Goal: Information Seeking & Learning: Understand process/instructions

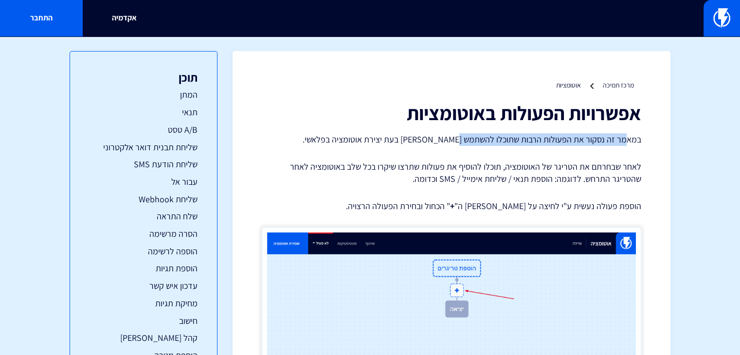
drag, startPoint x: 623, startPoint y: 142, endPoint x: 451, endPoint y: 139, distance: 171.7
click at [455, 139] on p "במאמר זה נסקור את הפעולות הרבות שתוכלו להשתמש [PERSON_NAME] בעת יצירת אוטומציה …" at bounding box center [451, 139] width 379 height 13
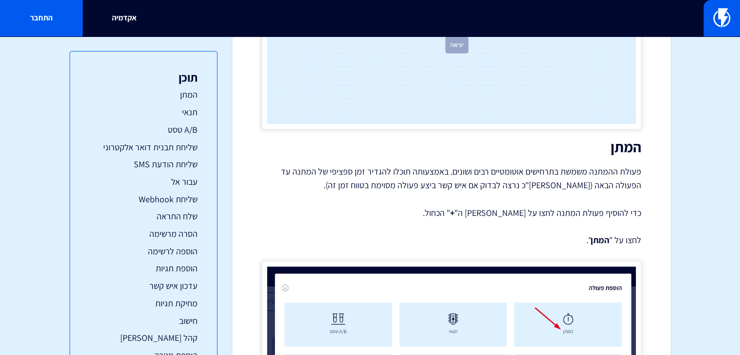
scroll to position [292, 0]
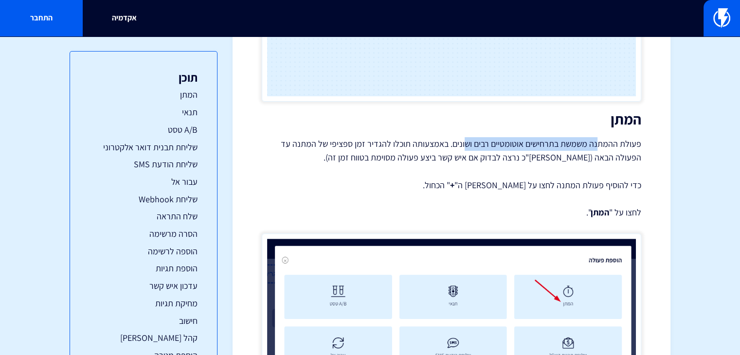
drag, startPoint x: 531, startPoint y: 145, endPoint x: 459, endPoint y: 152, distance: 72.3
click at [463, 151] on p "פעולת ההמתנה משמשת בתרחישים אוטומטיים רבים ושונים. באמצעותה תוכלו להגדיר זמן ספ…" at bounding box center [451, 150] width 379 height 27
click at [454, 153] on p "פעולת ההמתנה משמשת בתרחישים אוטומטיים רבים ושונים. באמצעותה תוכלו להגדיר זמן ספ…" at bounding box center [451, 150] width 379 height 27
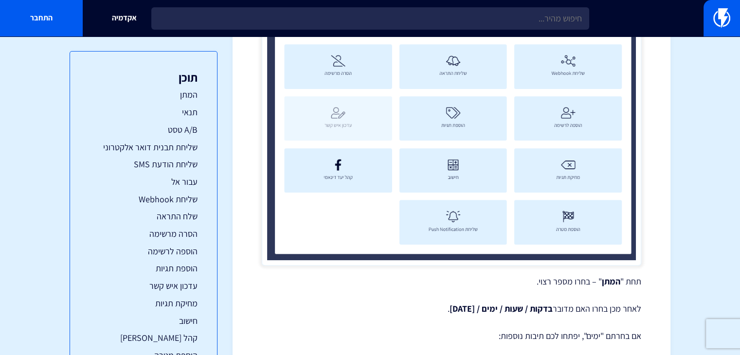
scroll to position [681, 0]
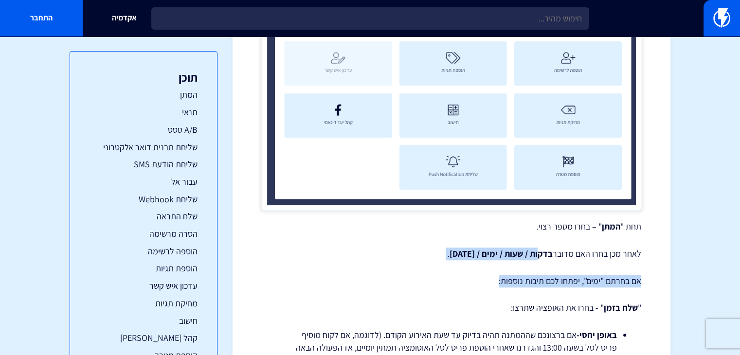
drag, startPoint x: 518, startPoint y: 256, endPoint x: 462, endPoint y: 285, distance: 63.1
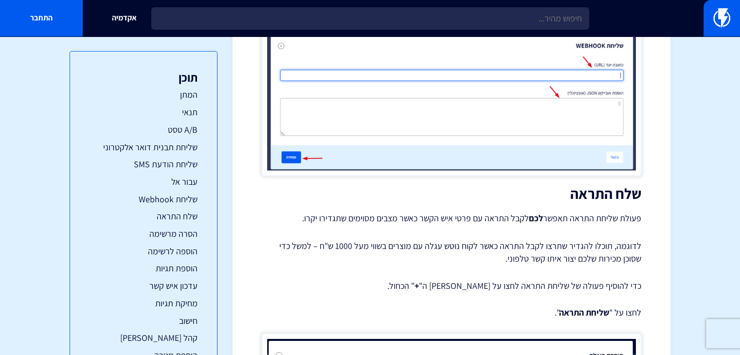
scroll to position [6406, 0]
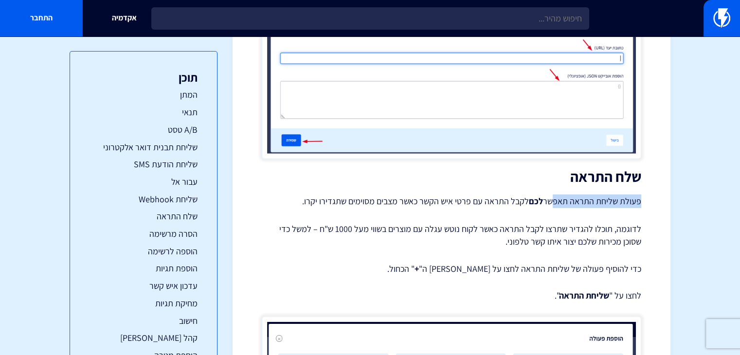
drag, startPoint x: 623, startPoint y: 186, endPoint x: 555, endPoint y: 191, distance: 68.3
click at [555, 195] on p "פעולת שליחת התראה תאפשר לכם לקבל התראה עם פרטי איש הקשר כאשר מצבים מסוימים שתגד…" at bounding box center [451, 202] width 379 height 14
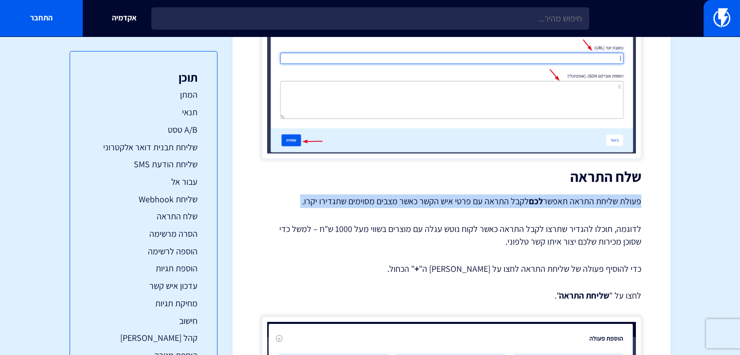
click at [555, 195] on p "פעולת שליחת התראה תאפשר לכם לקבל התראה עם פרטי איש הקשר כאשר מצבים מסוימים שתגד…" at bounding box center [451, 202] width 379 height 14
click at [520, 195] on p "פעולת שליחת התראה תאפשר לכם לקבל התראה עם פרטי איש הקשר כאשר מצבים מסוימים שתגד…" at bounding box center [451, 202] width 379 height 14
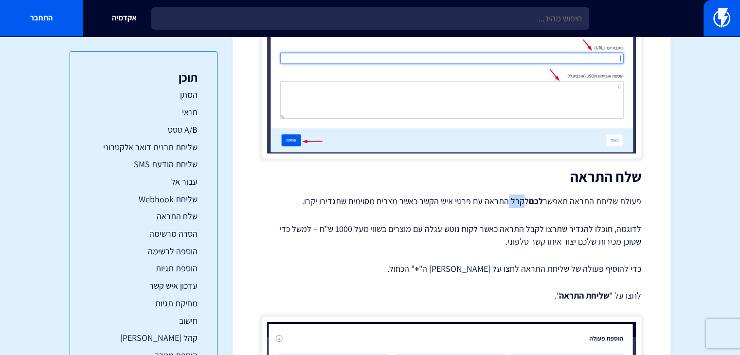
click at [520, 195] on p "פעולת שליחת התראה תאפשר לכם לקבל התראה עם פרטי איש הקשר כאשר מצבים מסוימים שתגד…" at bounding box center [451, 202] width 379 height 14
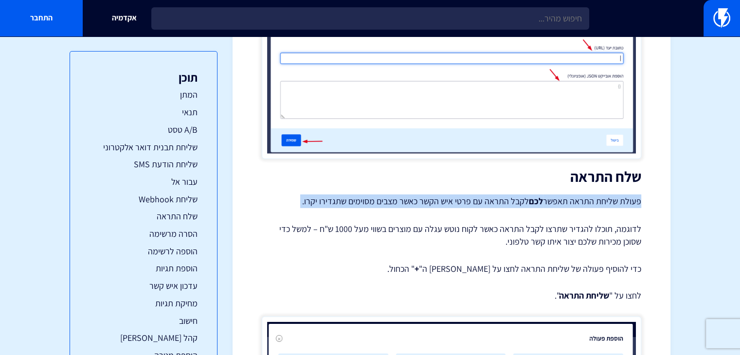
click at [520, 195] on p "פעולת שליחת התראה תאפשר לכם לקבל התראה עם פרטי איש הקשר כאשר מצבים מסוימים שתגד…" at bounding box center [451, 202] width 379 height 14
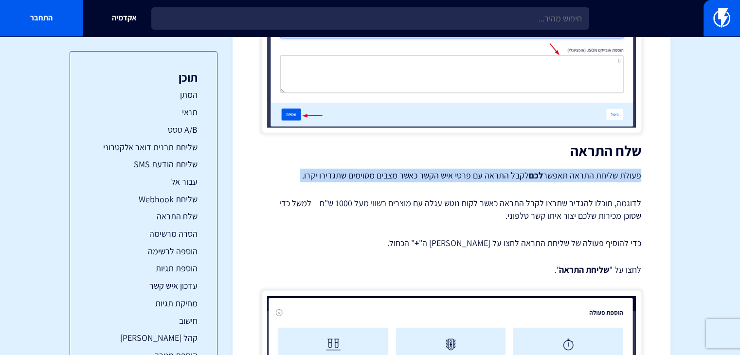
scroll to position [6455, 0]
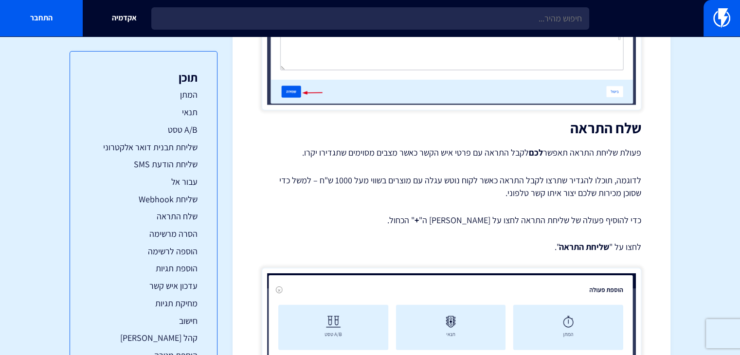
click at [540, 176] on p "לדוגמה, תוכלו להגדיר שתרצו לקבל התראה כאשר לקוח נוטש עגלה עם מוצרים בשווי מעל 1…" at bounding box center [451, 186] width 379 height 25
drag, startPoint x: 643, startPoint y: 139, endPoint x: 515, endPoint y: 231, distance: 157.2
click at [527, 214] on p "כדי להוסיף פעולה של שליחת התראה לחצו על [PERSON_NAME] ה" + " הכחול." at bounding box center [451, 220] width 379 height 13
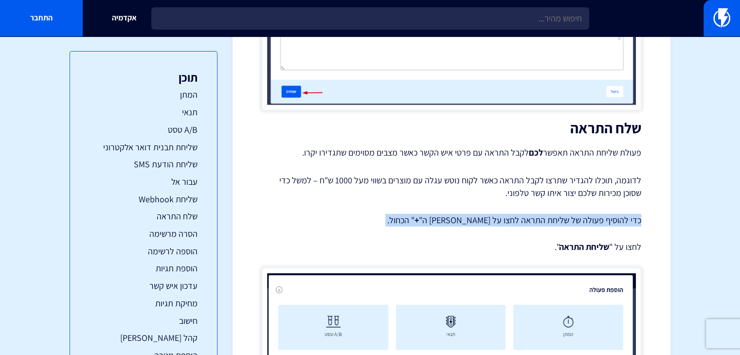
click at [527, 214] on p "כדי להוסיף פעולה של שליחת התראה לחצו על [PERSON_NAME] ה" + " הכחול." at bounding box center [451, 220] width 379 height 13
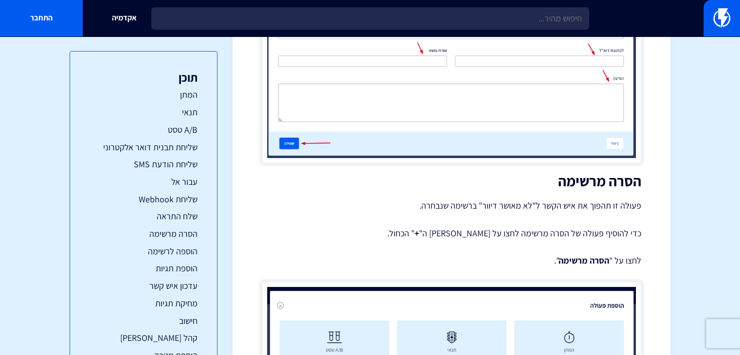
scroll to position [7281, 0]
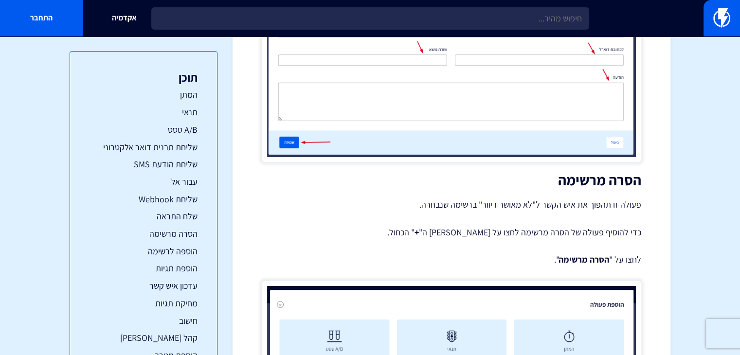
click at [591, 198] on p "פעולה זו תהפוך את איש הקשר ל"לא מאושר דיוור" ברשימה שנבחרה." at bounding box center [451, 205] width 379 height 14
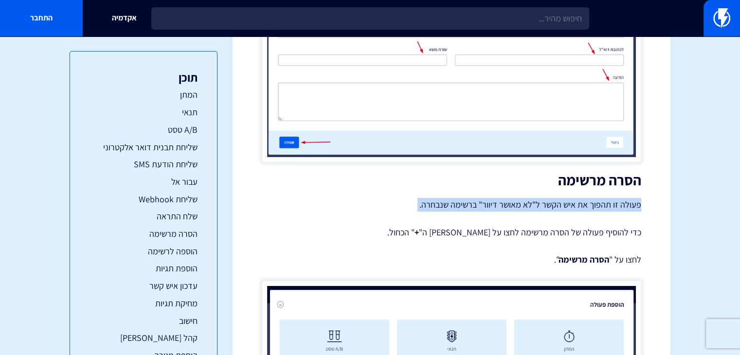
click at [591, 198] on p "פעולה זו תהפוך את איש הקשר ל"לא מאושר דיוור" ברשימה שנבחרה." at bounding box center [451, 205] width 379 height 14
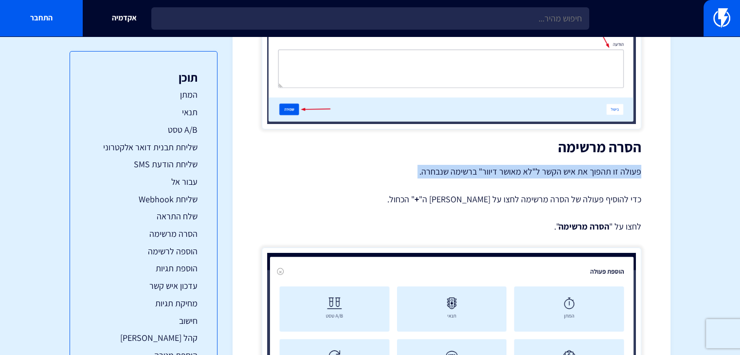
scroll to position [7379, 0]
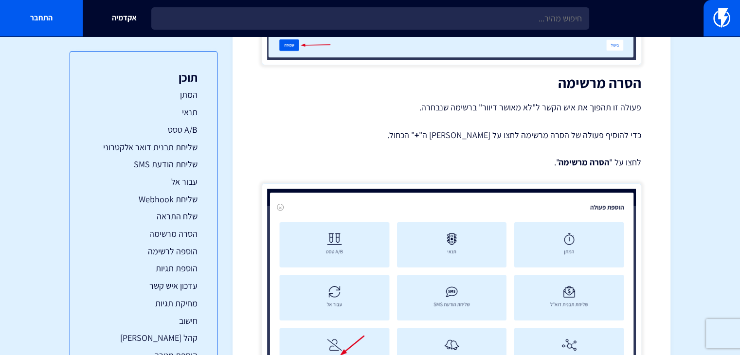
click at [629, 129] on p "כדי להוסיף פעולה של הסרה מרשימה לחצו על [PERSON_NAME] ה" + " הכחול." at bounding box center [451, 135] width 379 height 13
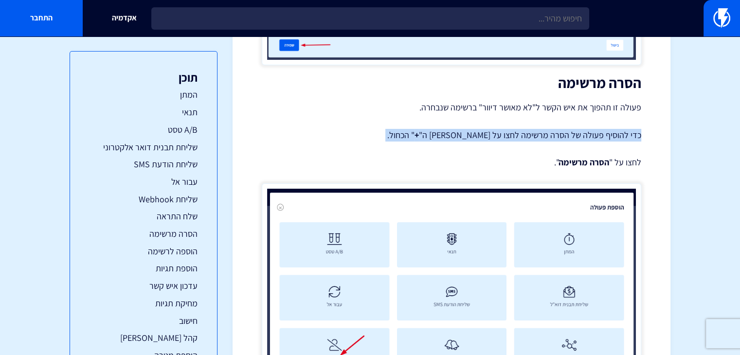
click at [629, 129] on p "כדי להוסיף פעולה של הסרה מרשימה לחצו על [PERSON_NAME] ה" + " הכחול." at bounding box center [451, 135] width 379 height 13
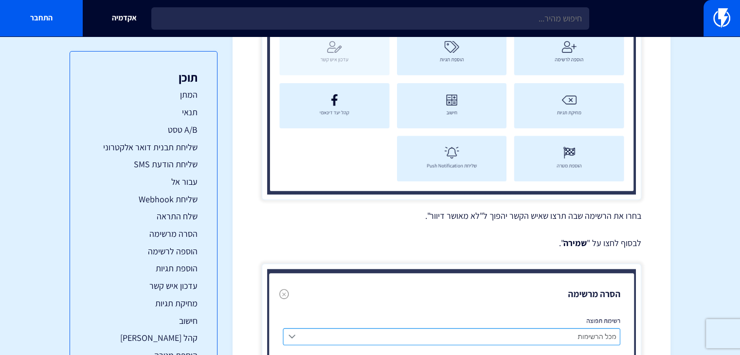
scroll to position [7768, 0]
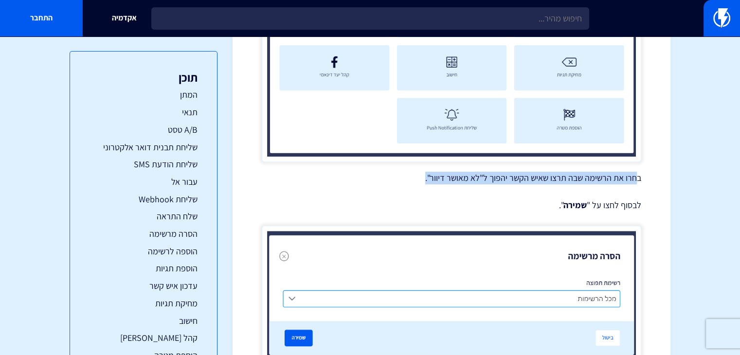
drag, startPoint x: 638, startPoint y: 160, endPoint x: 415, endPoint y: 153, distance: 222.4
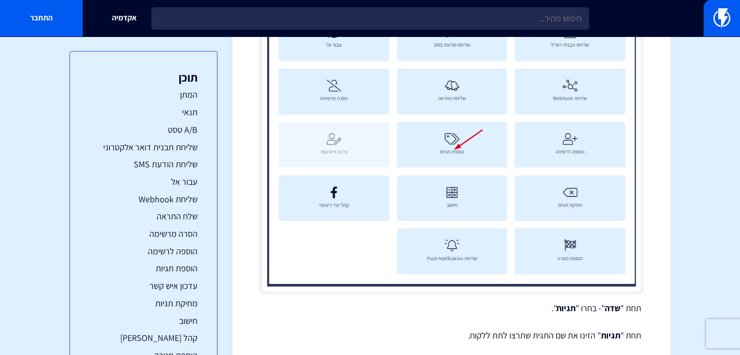
scroll to position [9276, 0]
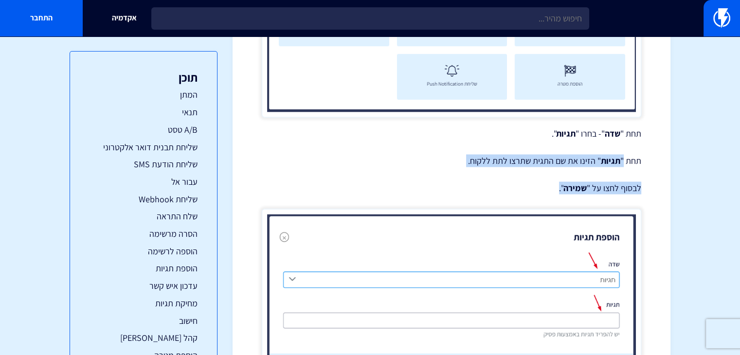
drag, startPoint x: 617, startPoint y: 129, endPoint x: 477, endPoint y: 161, distance: 144.3
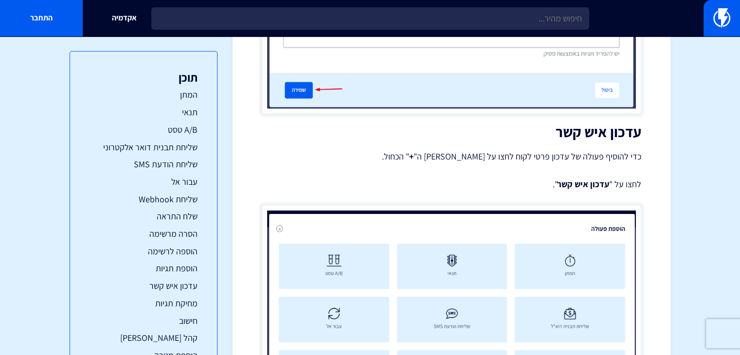
scroll to position [9568, 0]
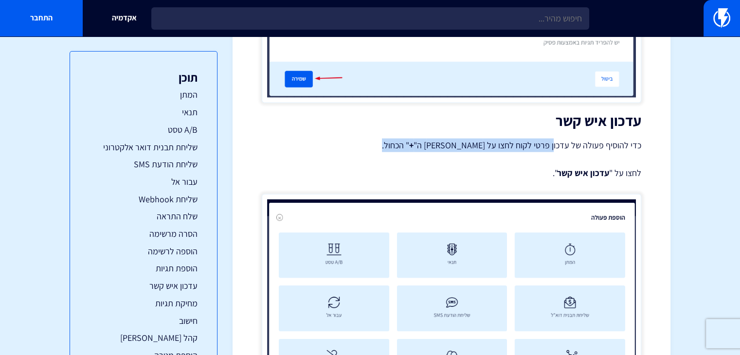
drag, startPoint x: 553, startPoint y: 137, endPoint x: 406, endPoint y: 136, distance: 146.9
click at [408, 139] on p "כדי להוסיף פעולה של עדכון פרטי לקוח לחצו על [PERSON_NAME] ה" + " הכחול." at bounding box center [451, 146] width 379 height 14
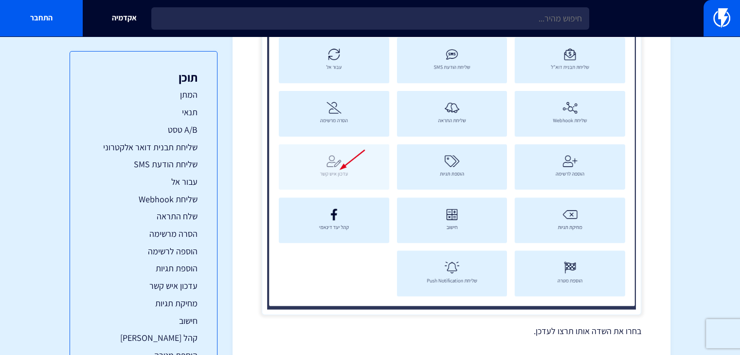
scroll to position [9957, 0]
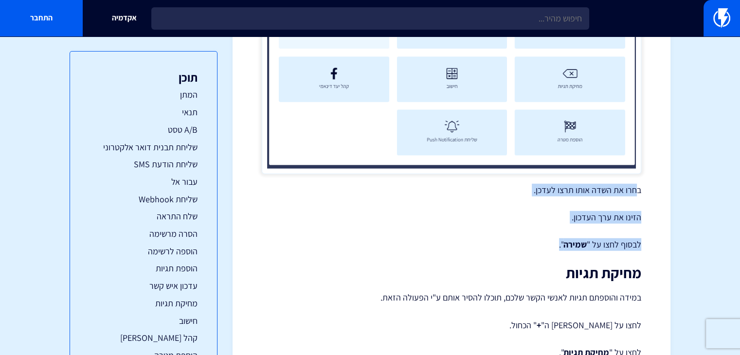
drag, startPoint x: 634, startPoint y: 180, endPoint x: 477, endPoint y: 228, distance: 164.8
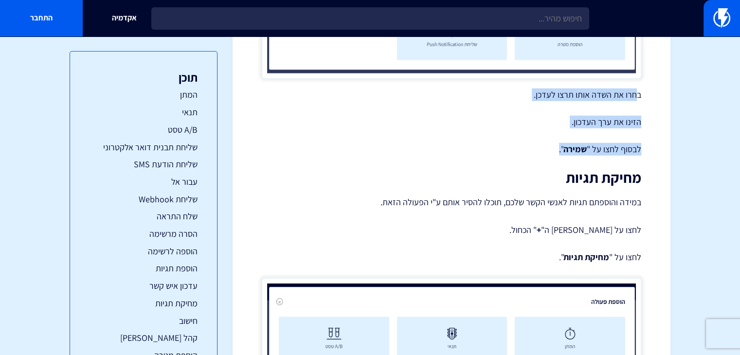
scroll to position [10054, 0]
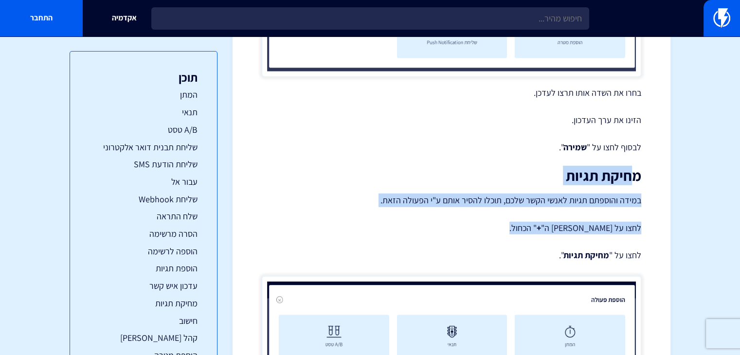
drag, startPoint x: 631, startPoint y: 161, endPoint x: 395, endPoint y: 215, distance: 242.6
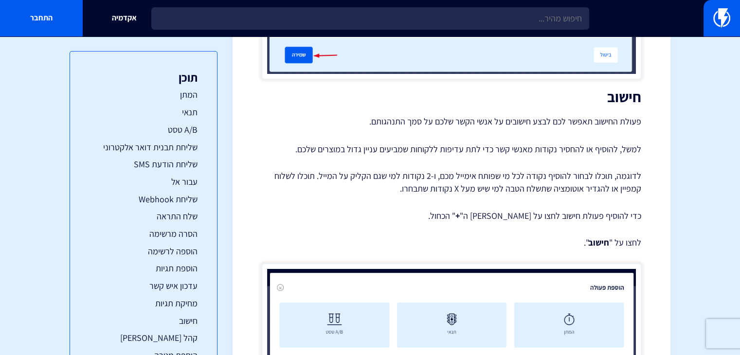
scroll to position [10881, 0]
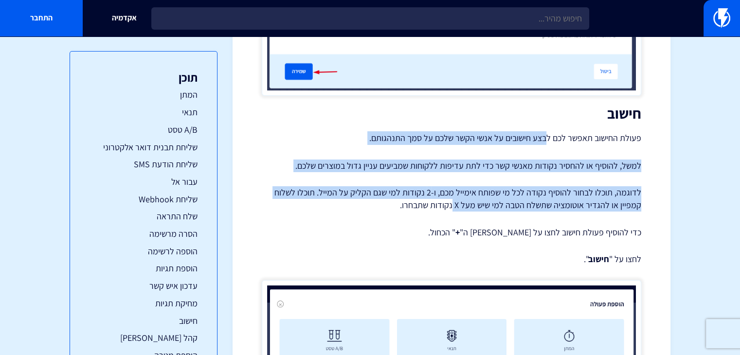
drag, startPoint x: 490, startPoint y: 156, endPoint x: 431, endPoint y: 197, distance: 72.0
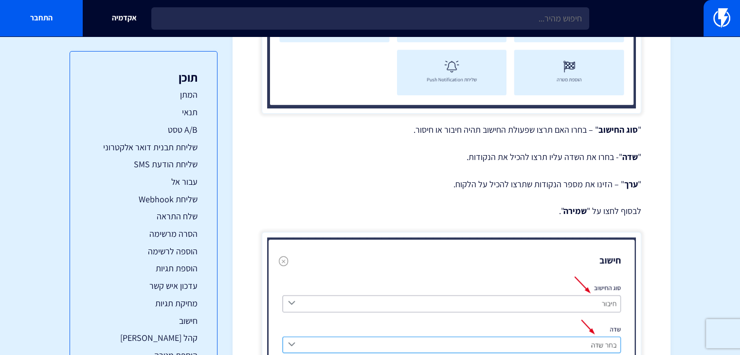
scroll to position [11416, 0]
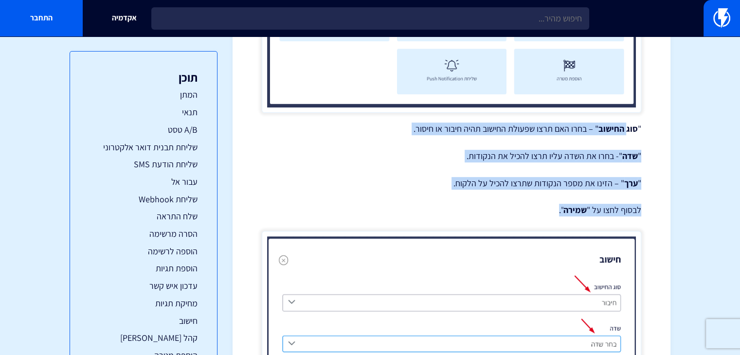
drag, startPoint x: 626, startPoint y: 104, endPoint x: 489, endPoint y: 183, distance: 158.7
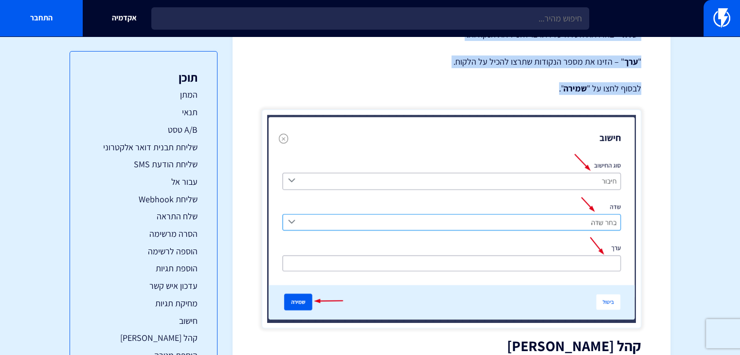
scroll to position [11562, 0]
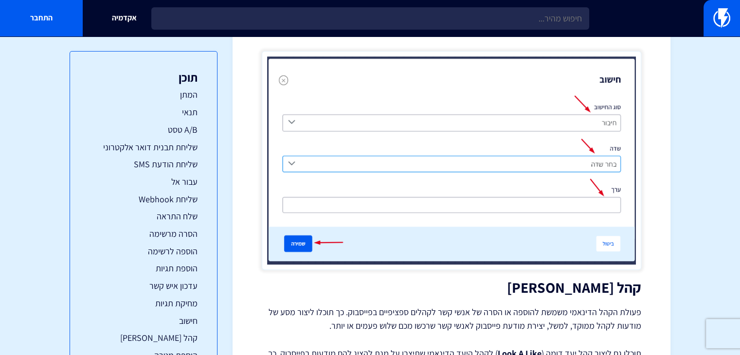
scroll to position [11708, 0]
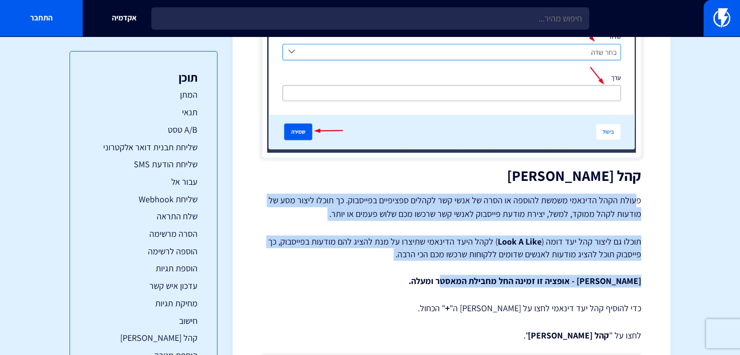
drag, startPoint x: 629, startPoint y: 200, endPoint x: 447, endPoint y: 272, distance: 195.2
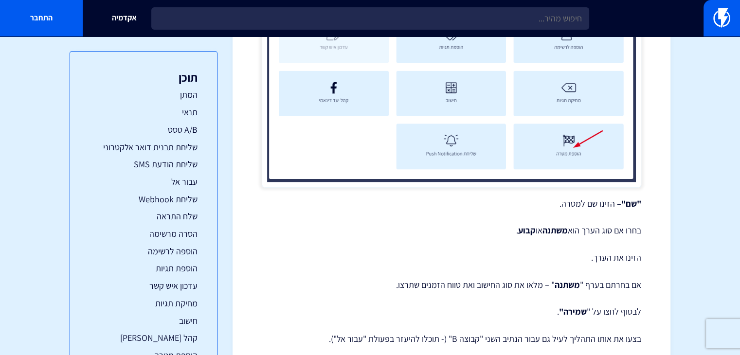
scroll to position [13118, 0]
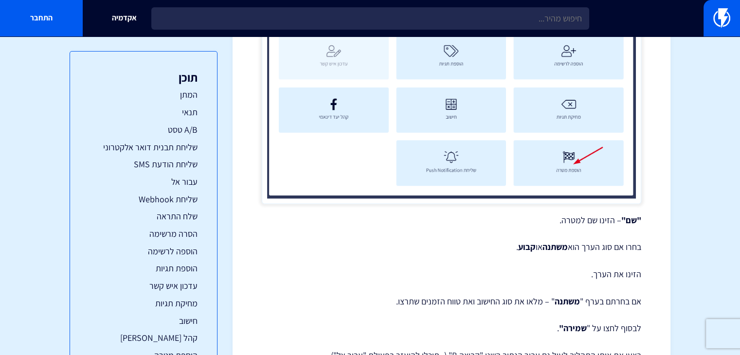
drag, startPoint x: 568, startPoint y: 204, endPoint x: 467, endPoint y: 206, distance: 100.2
click at [496, 214] on p ""שם" – הזינו שם למטרה." at bounding box center [451, 220] width 379 height 13
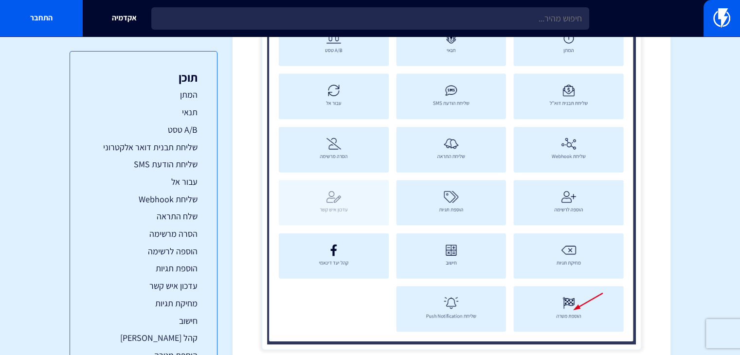
scroll to position [12924, 0]
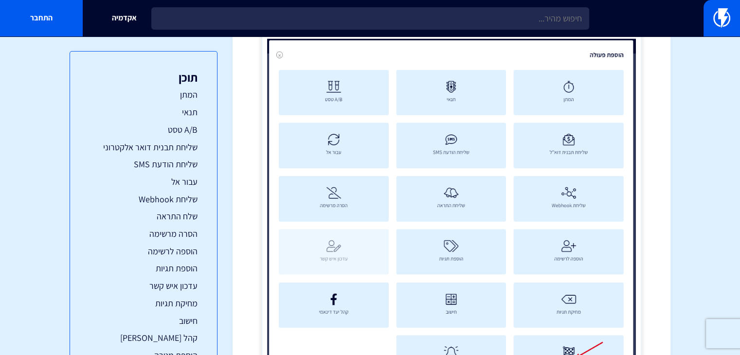
click at [352, 243] on img at bounding box center [451, 215] width 379 height 365
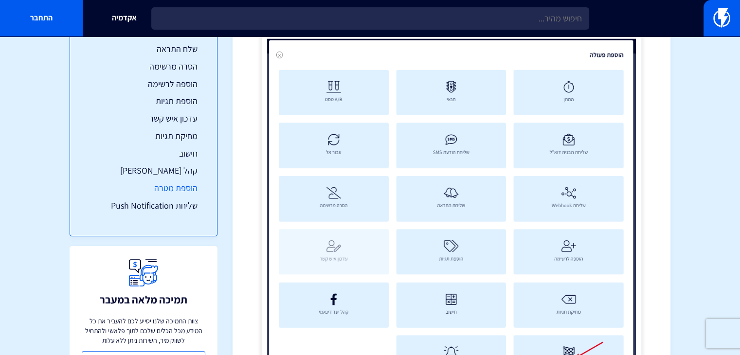
scroll to position [146, 0]
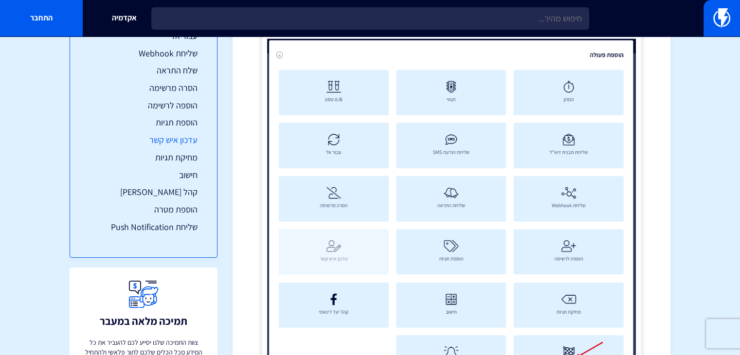
click at [195, 143] on link "עדכון איש קשר" at bounding box center [143, 140] width 108 height 13
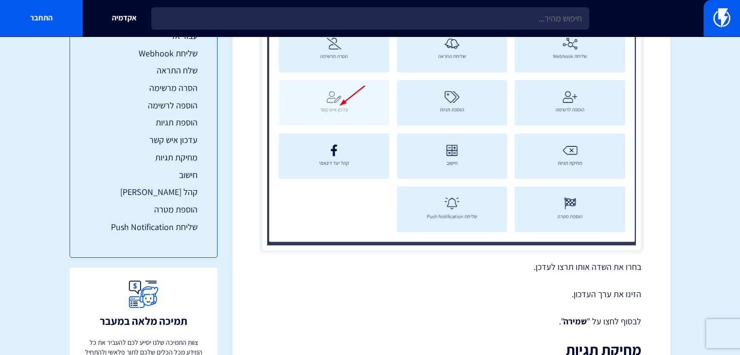
scroll to position [9934, 0]
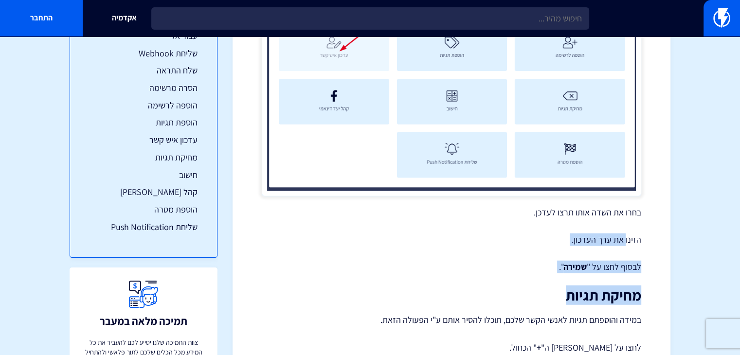
drag, startPoint x: 579, startPoint y: 262, endPoint x: 539, endPoint y: 275, distance: 41.8
click at [572, 261] on strong "שמירה" at bounding box center [574, 266] width 23 height 11
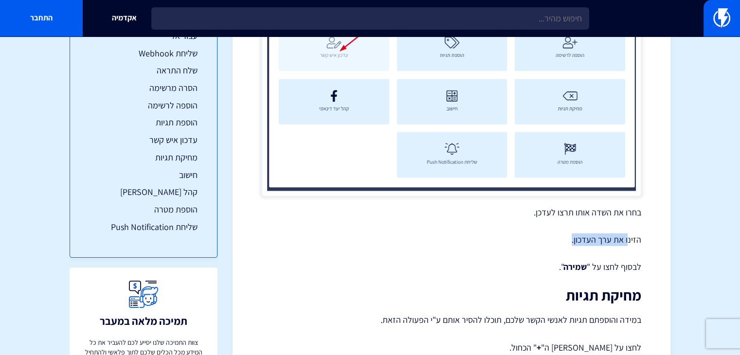
drag, startPoint x: 624, startPoint y: 205, endPoint x: 525, endPoint y: 215, distance: 99.2
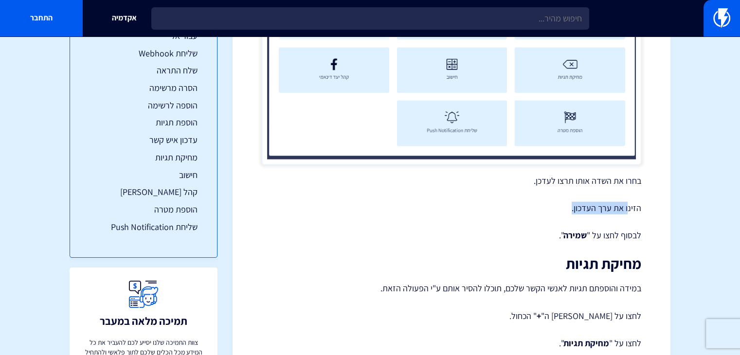
scroll to position [9983, 0]
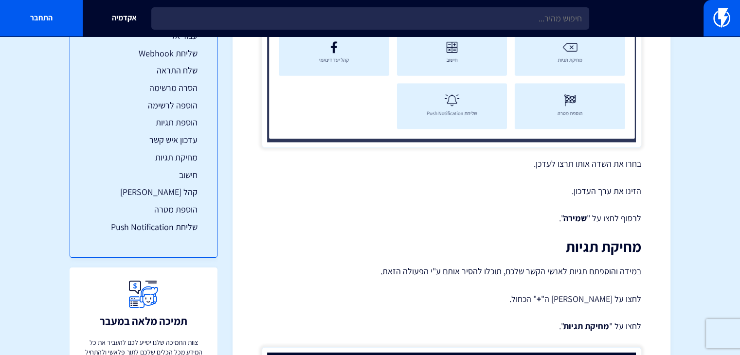
click at [586, 213] on strong "שמירה" at bounding box center [574, 218] width 23 height 11
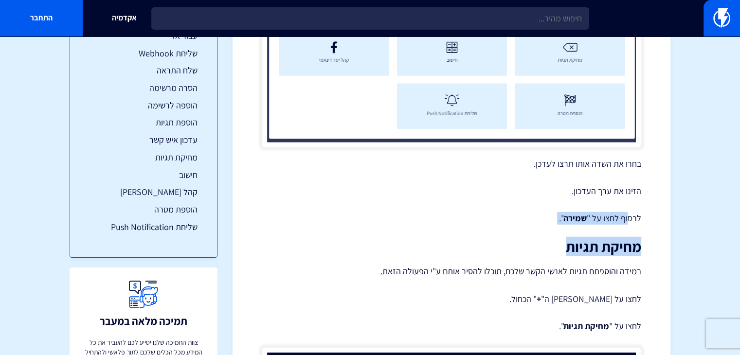
drag, startPoint x: 628, startPoint y: 187, endPoint x: 548, endPoint y: 218, distance: 86.3
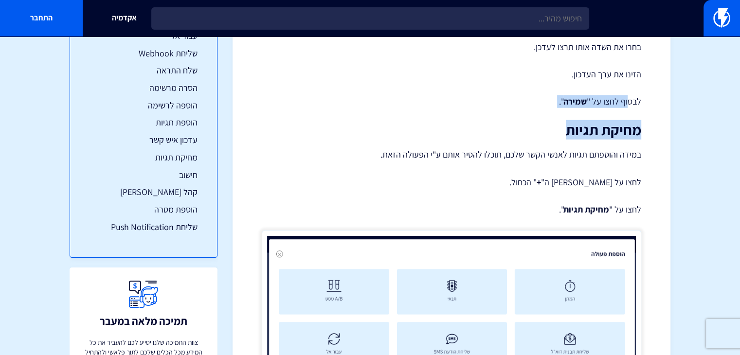
scroll to position [10178, 0]
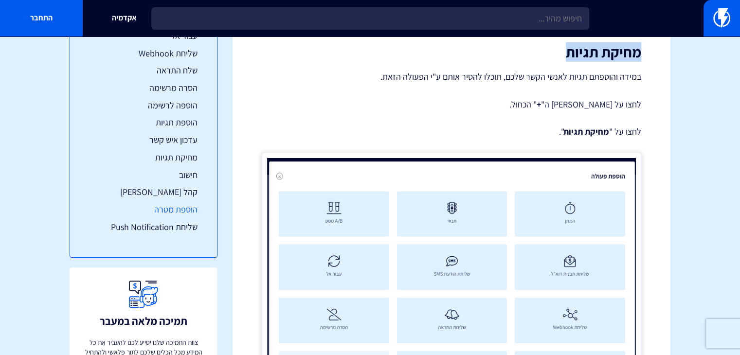
click at [179, 206] on link "הוספת מטרה" at bounding box center [143, 209] width 108 height 13
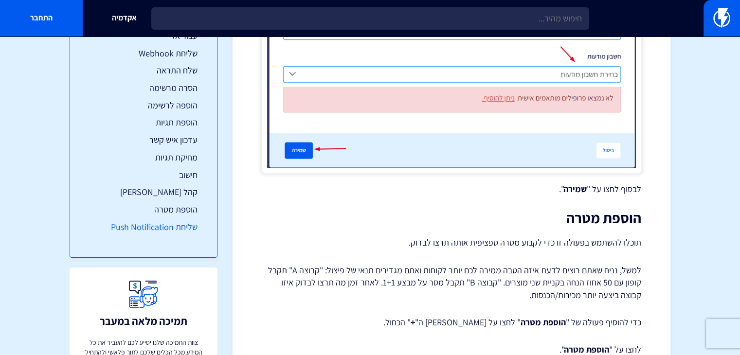
click at [185, 227] on link "שליחת Push Notification" at bounding box center [143, 227] width 108 height 13
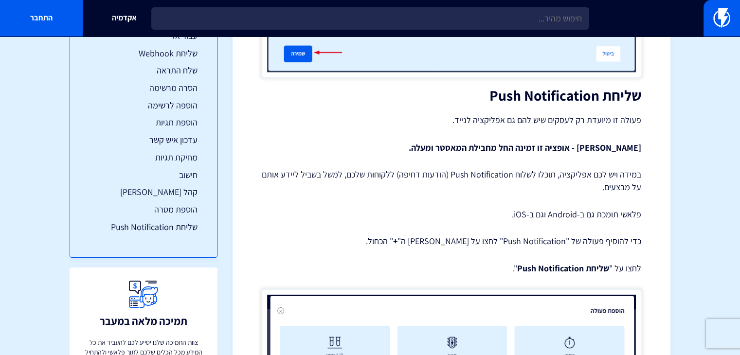
scroll to position [13660, 0]
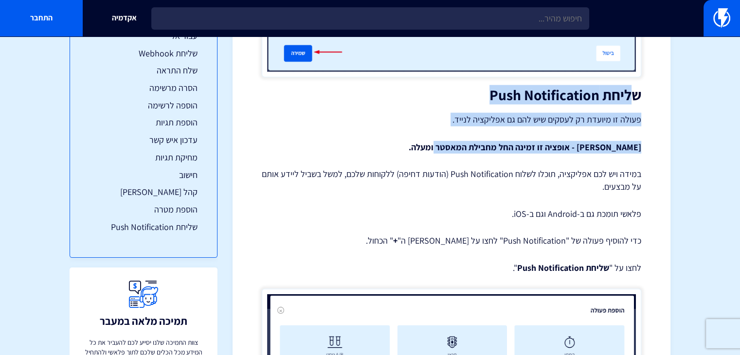
drag, startPoint x: 610, startPoint y: 83, endPoint x: 430, endPoint y: 127, distance: 185.8
click at [411, 141] on p "[PERSON_NAME] - אופציה זו זמינה החל מחבילת המאסטר ומעלה." at bounding box center [451, 147] width 379 height 13
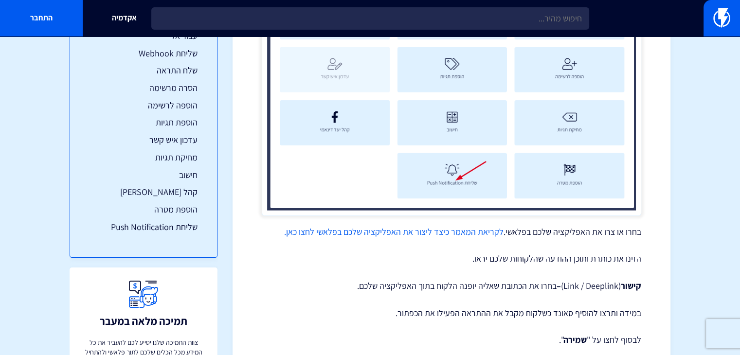
scroll to position [14098, 0]
drag, startPoint x: 615, startPoint y: 217, endPoint x: 520, endPoint y: 218, distance: 95.3
click at [520, 225] on p "בחרו או צרו את האפליקציה שלכם בפלאשי. לקריאת המאמר כיצד ליצור את האפליקציה שלכם…" at bounding box center [451, 231] width 379 height 13
click at [560, 225] on p "בחרו או צרו את האפליקציה שלכם בפלאשי. לקריאת המאמר כיצד ליצור את האפליקציה שלכם…" at bounding box center [451, 231] width 379 height 13
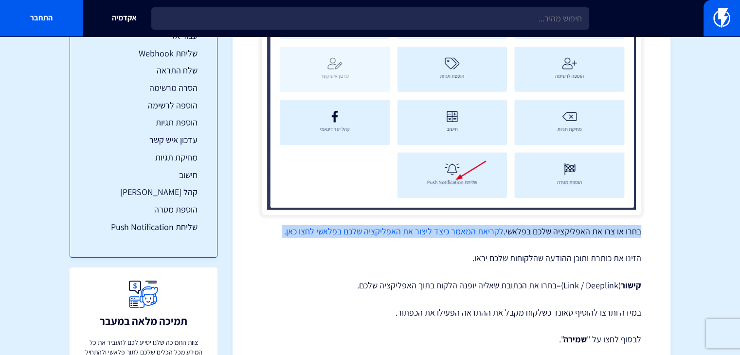
click at [560, 225] on p "בחרו או צרו את האפליקציה שלכם בפלאשי. לקריאת המאמר כיצד ליצור את האפליקציה שלכם…" at bounding box center [451, 231] width 379 height 13
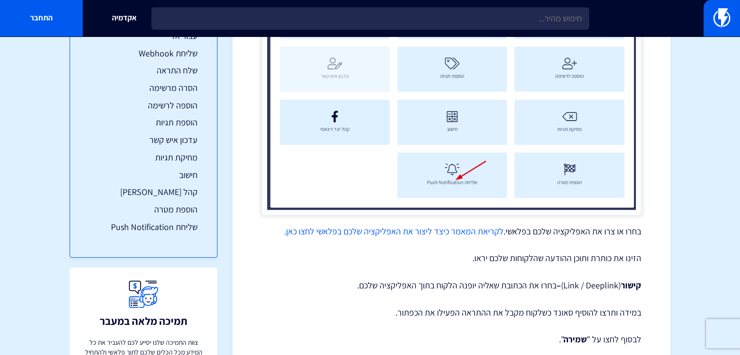
click at [625, 252] on p "הזינו את כותרת ותוכן ההודעה שהלקוחות שלכם יראו." at bounding box center [451, 258] width 379 height 13
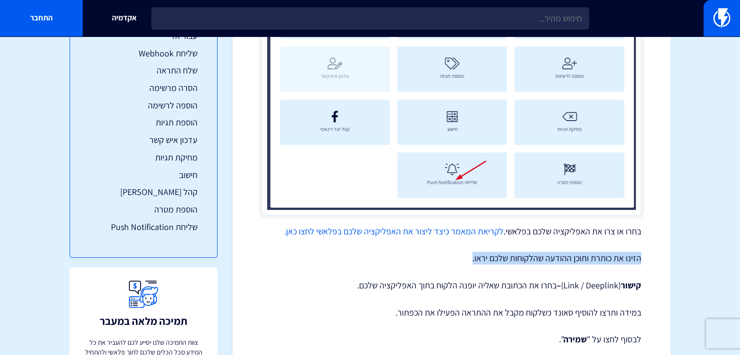
click at [625, 252] on p "הזינו את כותרת ותוכן ההודעה שהלקוחות שלכם יראו." at bounding box center [451, 258] width 379 height 13
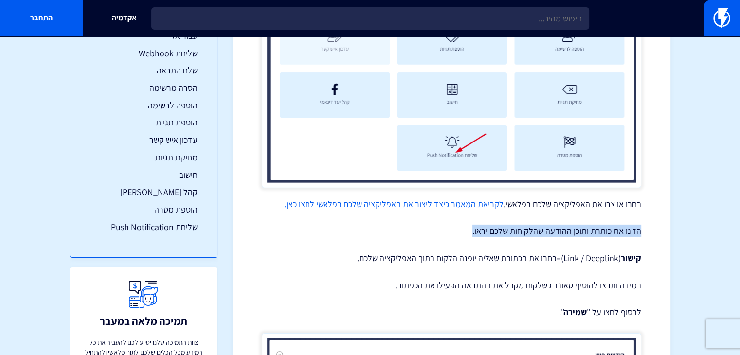
scroll to position [14147, 0]
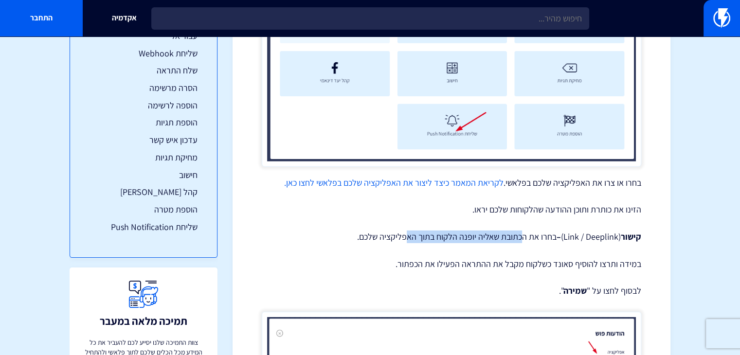
drag, startPoint x: 475, startPoint y: 222, endPoint x: 395, endPoint y: 223, distance: 79.3
click at [402, 231] on p "קישור (Link / Deeplink) – בחרו את הכתובת שאליה יופנה הלקוח בתוך האפליקציה שלכם." at bounding box center [451, 237] width 379 height 13
click at [371, 231] on p "קישור (Link / Deeplink) – בחרו את הכתובת שאליה יופנה הלקוח בתוך האפליקציה שלכם." at bounding box center [451, 237] width 379 height 13
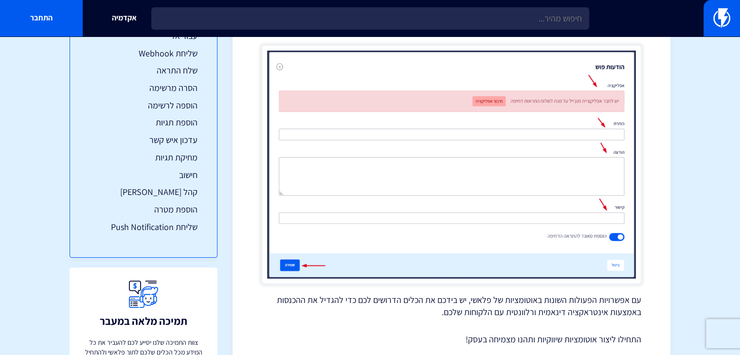
scroll to position [14448, 0]
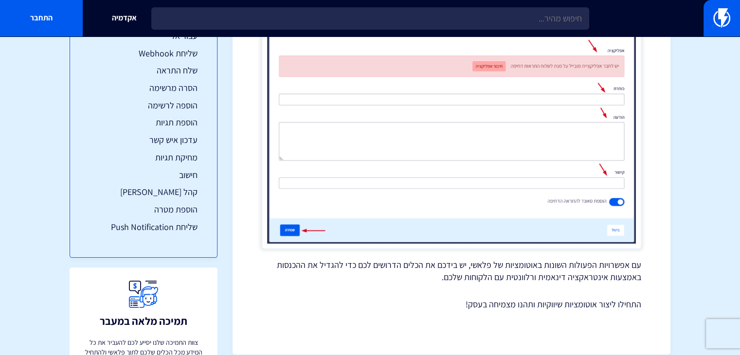
click at [542, 259] on p "עם אפשרויות הפעולות השונות באוטומציות של פלאשי, יש בידכם את הכלים הדרושים לכם כ…" at bounding box center [451, 271] width 379 height 25
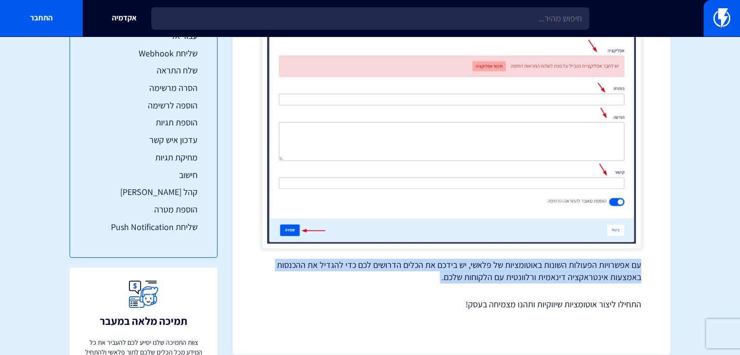
click at [542, 259] on p "עם אפשרויות הפעולות השונות באוטומציות של פלאשי, יש בידכם את הכלים הדרושים לכם כ…" at bounding box center [451, 271] width 379 height 25
click at [170, 231] on link "שליחת Push Notification" at bounding box center [143, 227] width 108 height 13
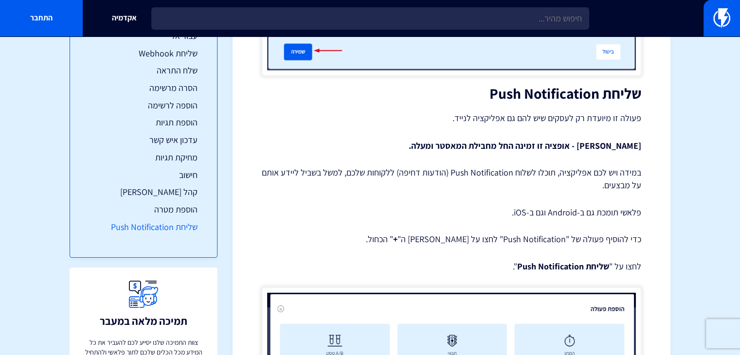
scroll to position [13660, 0]
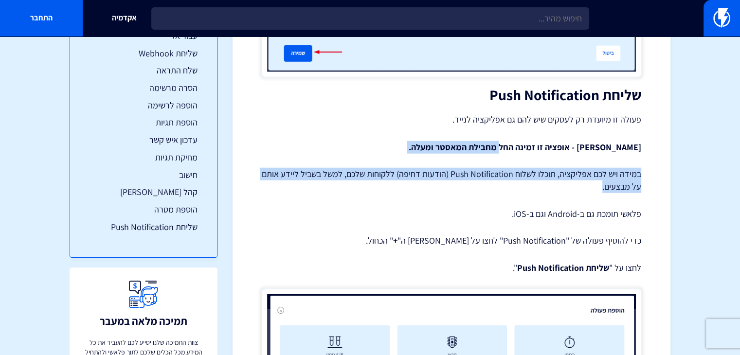
drag, startPoint x: 488, startPoint y: 132, endPoint x: 353, endPoint y: 185, distance: 145.7
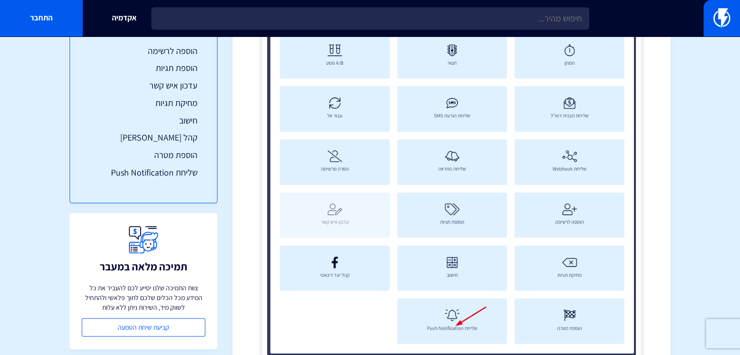
scroll to position [201, 0]
